Goal: Information Seeking & Learning: Find specific fact

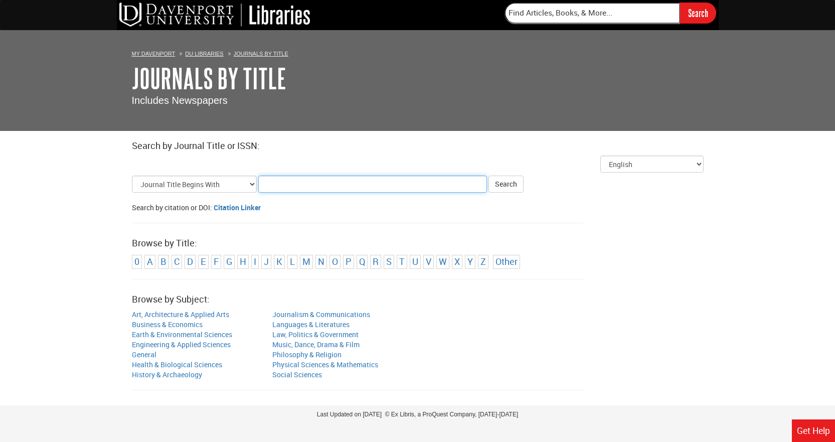
paste input "European Journal of Engineering Education,"
type input "European Journal of Engineering Education"
click at [504, 182] on button "Search" at bounding box center [505, 184] width 35 height 17
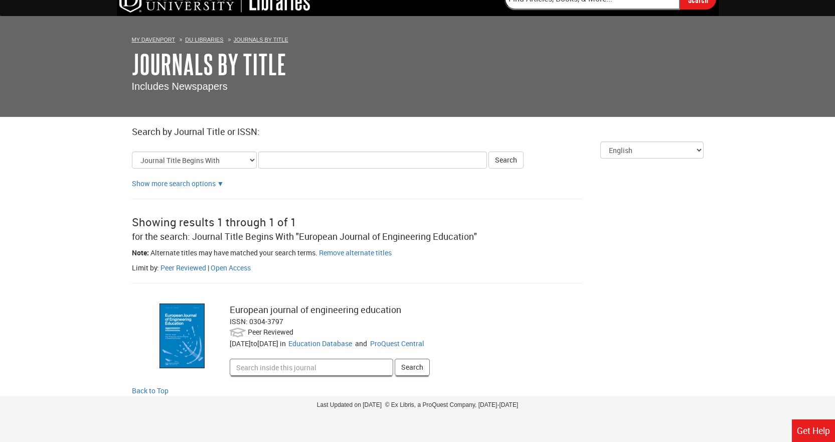
scroll to position [18, 0]
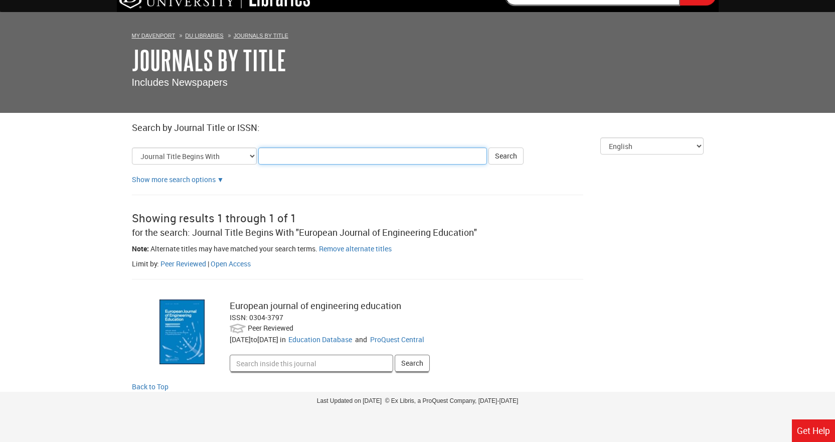
drag, startPoint x: 263, startPoint y: 156, endPoint x: 322, endPoint y: 155, distance: 59.7
click at [265, 156] on input "Title Search Criteria" at bounding box center [372, 155] width 229 height 17
paste input "European Journal of Personality"
type input "European Journal of Personality"
click button "Search" at bounding box center [505, 155] width 35 height 17
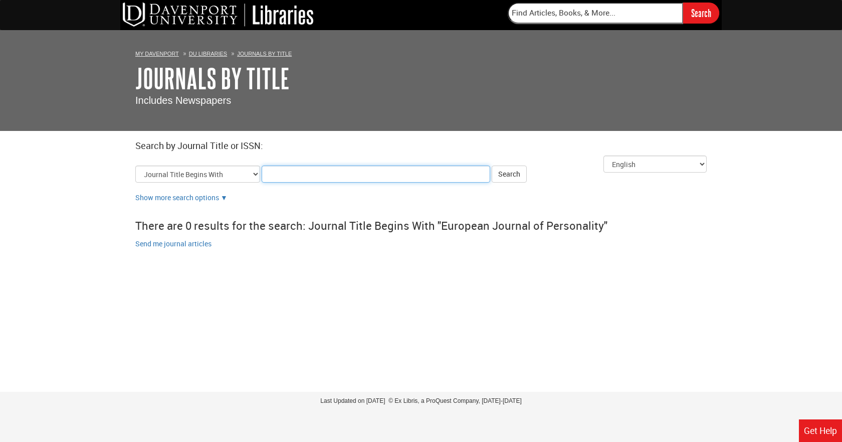
paste input "Gender, Work & Organization"
type input "Gender, Work & Organization"
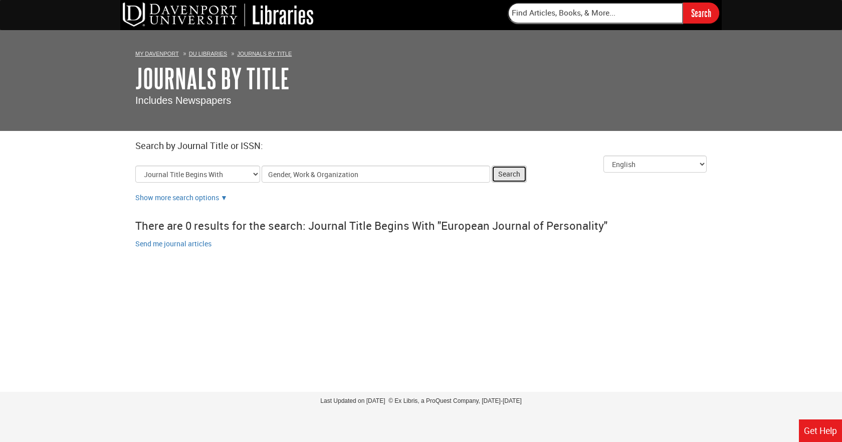
click at [499, 169] on button "Search" at bounding box center [509, 173] width 35 height 17
